Goal: Information Seeking & Learning: Compare options

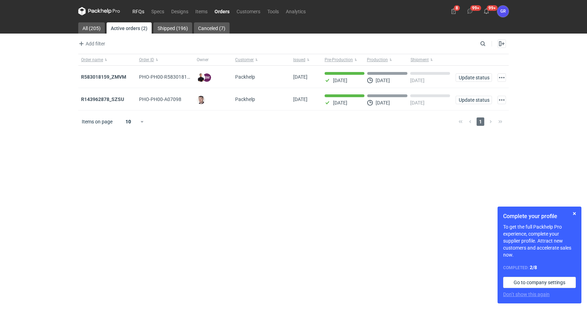
click at [138, 12] on link "RFQs" at bounding box center [138, 11] width 19 height 8
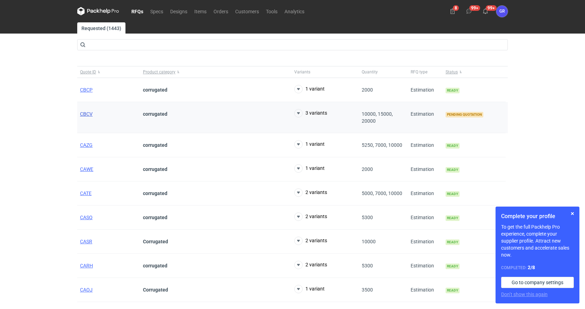
click at [89, 115] on span "CBCV" at bounding box center [86, 114] width 13 height 6
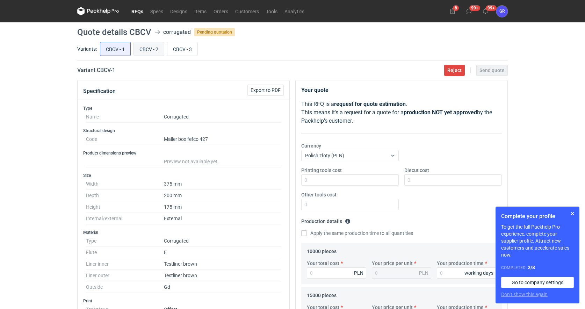
click at [144, 46] on input "CBCV - 2" at bounding box center [149, 48] width 30 height 13
radio input "true"
click at [178, 49] on input "CBCV - 3" at bounding box center [182, 48] width 30 height 13
radio input "true"
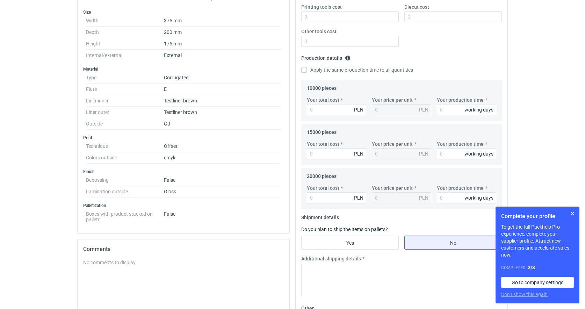
scroll to position [164, 0]
drag, startPoint x: 572, startPoint y: 213, endPoint x: 563, endPoint y: 211, distance: 9.0
click at [568, 212] on button "button" at bounding box center [572, 213] width 8 height 8
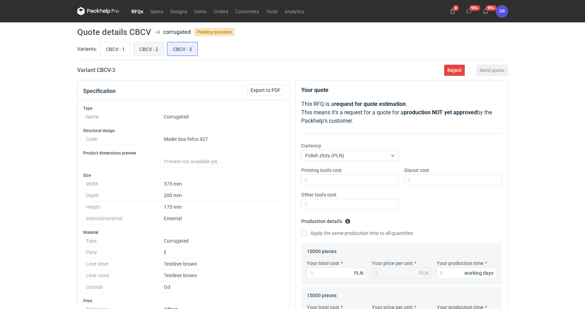
scroll to position [0, 0]
click at [111, 50] on input "CBCV - 1" at bounding box center [115, 48] width 30 height 13
radio input "true"
